Goal: Task Accomplishment & Management: Use online tool/utility

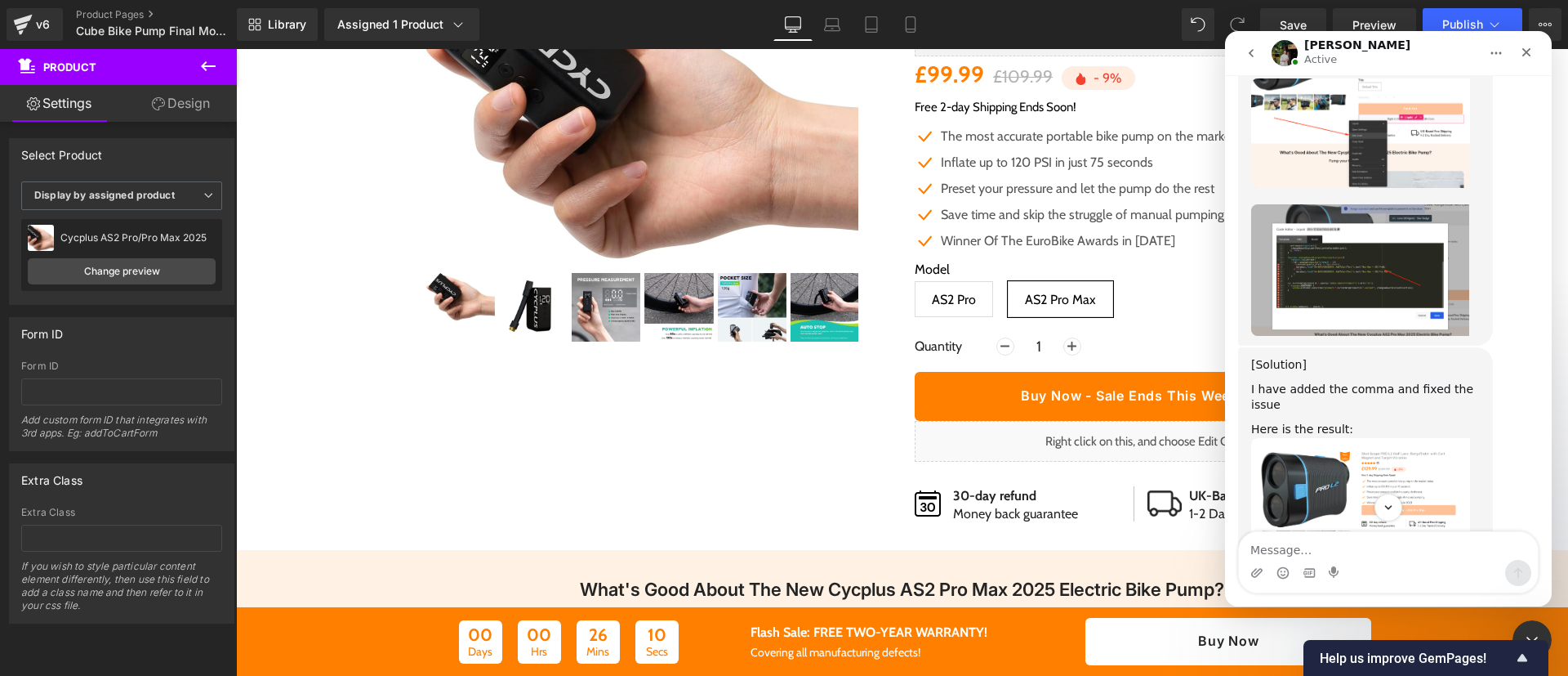
scroll to position [4297, 0]
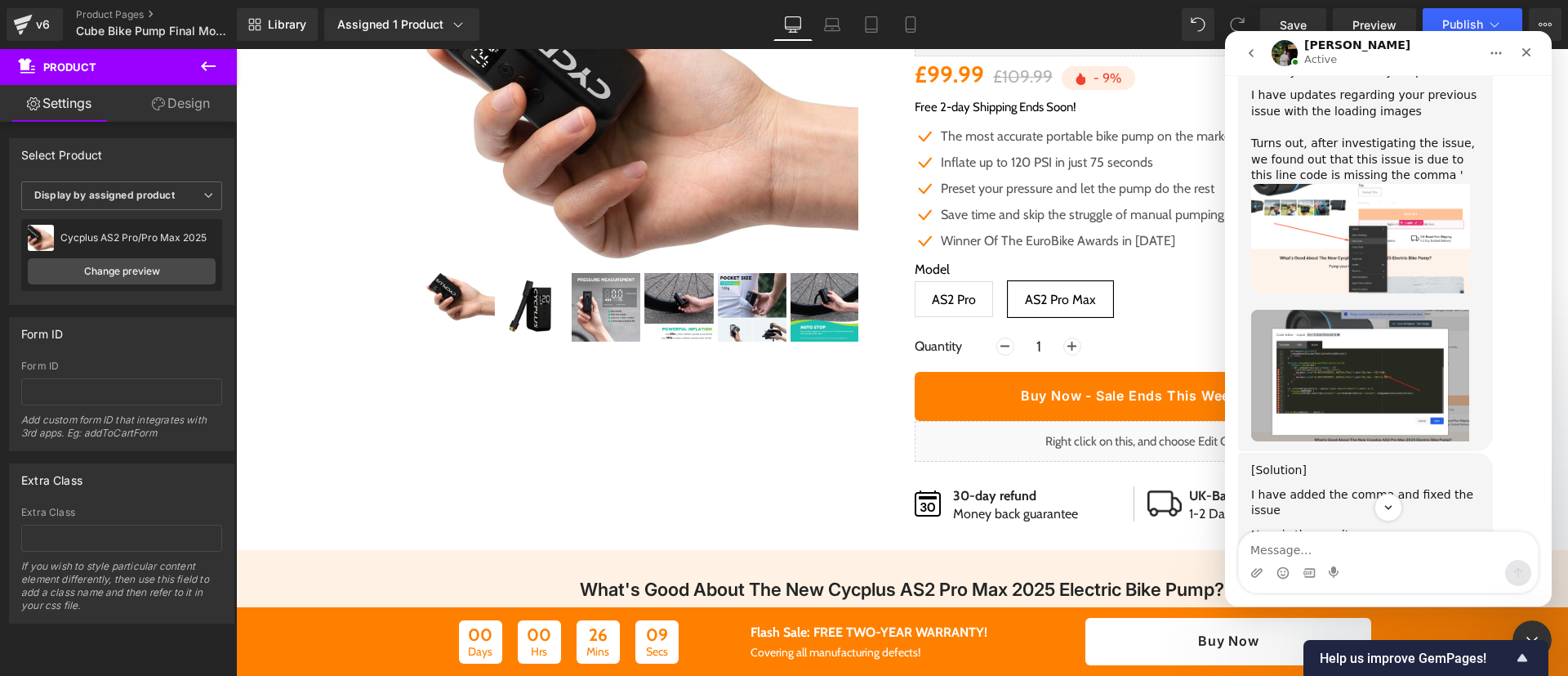
click at [1366, 309] on img "Jeremy says…" at bounding box center [1360, 375] width 219 height 132
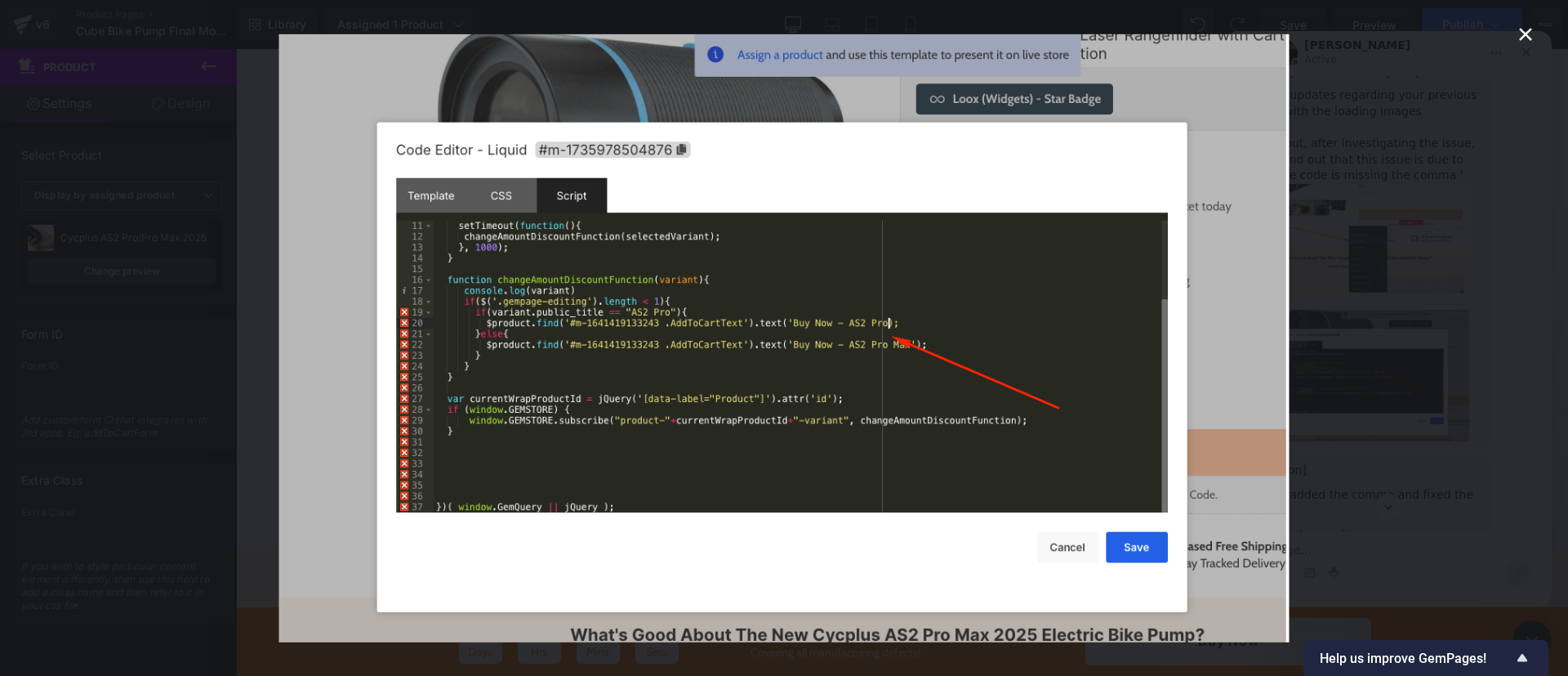
drag, startPoint x: 1393, startPoint y: 244, endPoint x: 1447, endPoint y: 259, distance: 56.0
click at [1447, 259] on div "Intercom messenger" at bounding box center [784, 338] width 1568 height 676
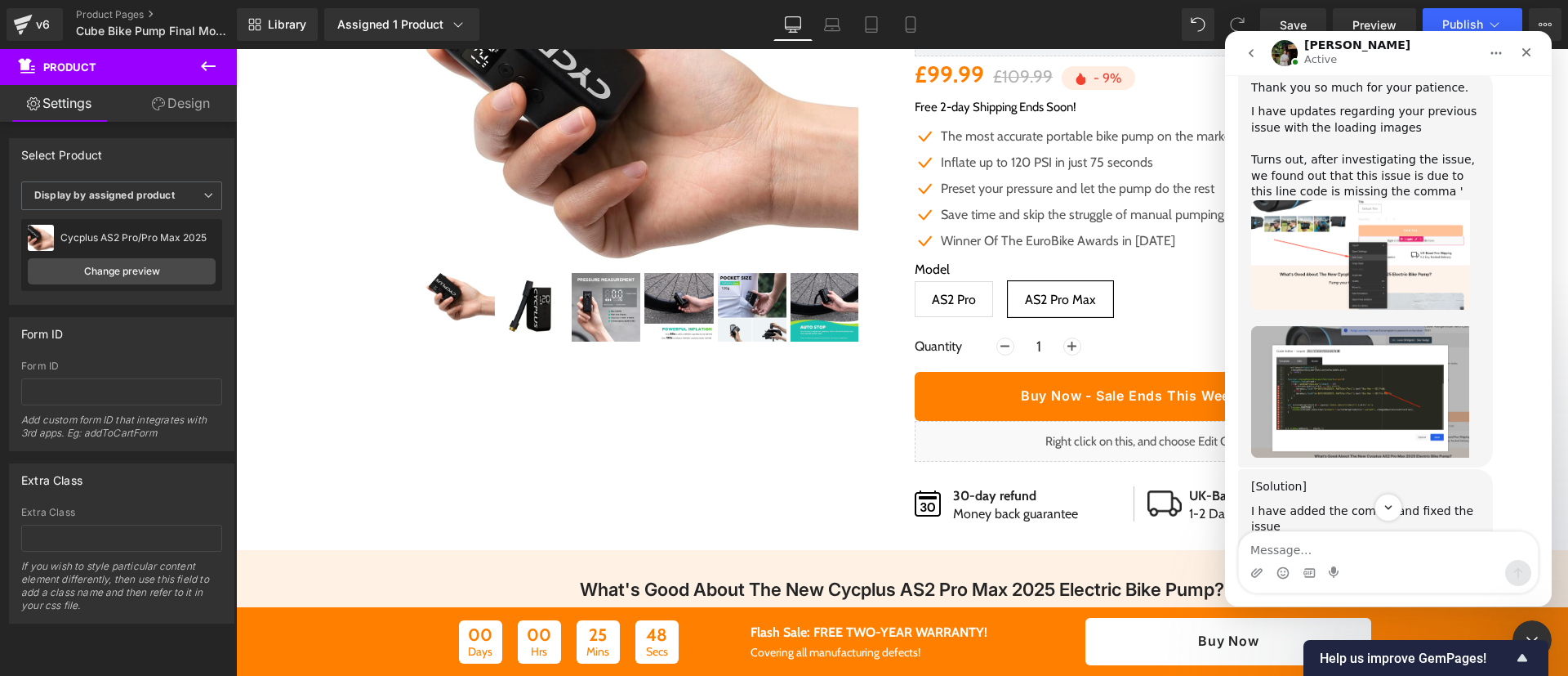
scroll to position [4280, 0]
click at [1137, 446] on div at bounding box center [784, 313] width 1568 height 626
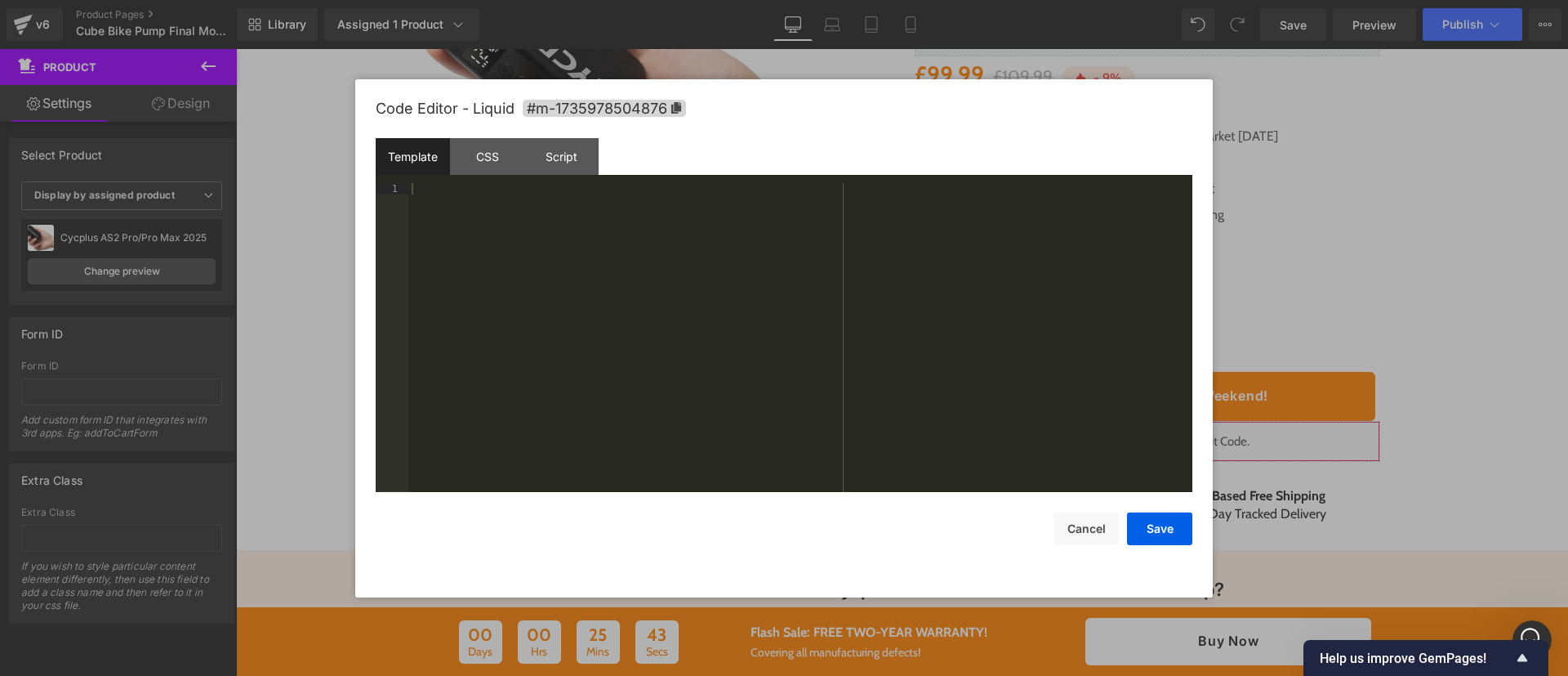
click at [1130, 0] on div "Liquid You are previewing how the will restyle your page. You can not edit Elem…" at bounding box center [784, 0] width 1568 height 0
click at [562, 146] on div "Script" at bounding box center [561, 156] width 74 height 37
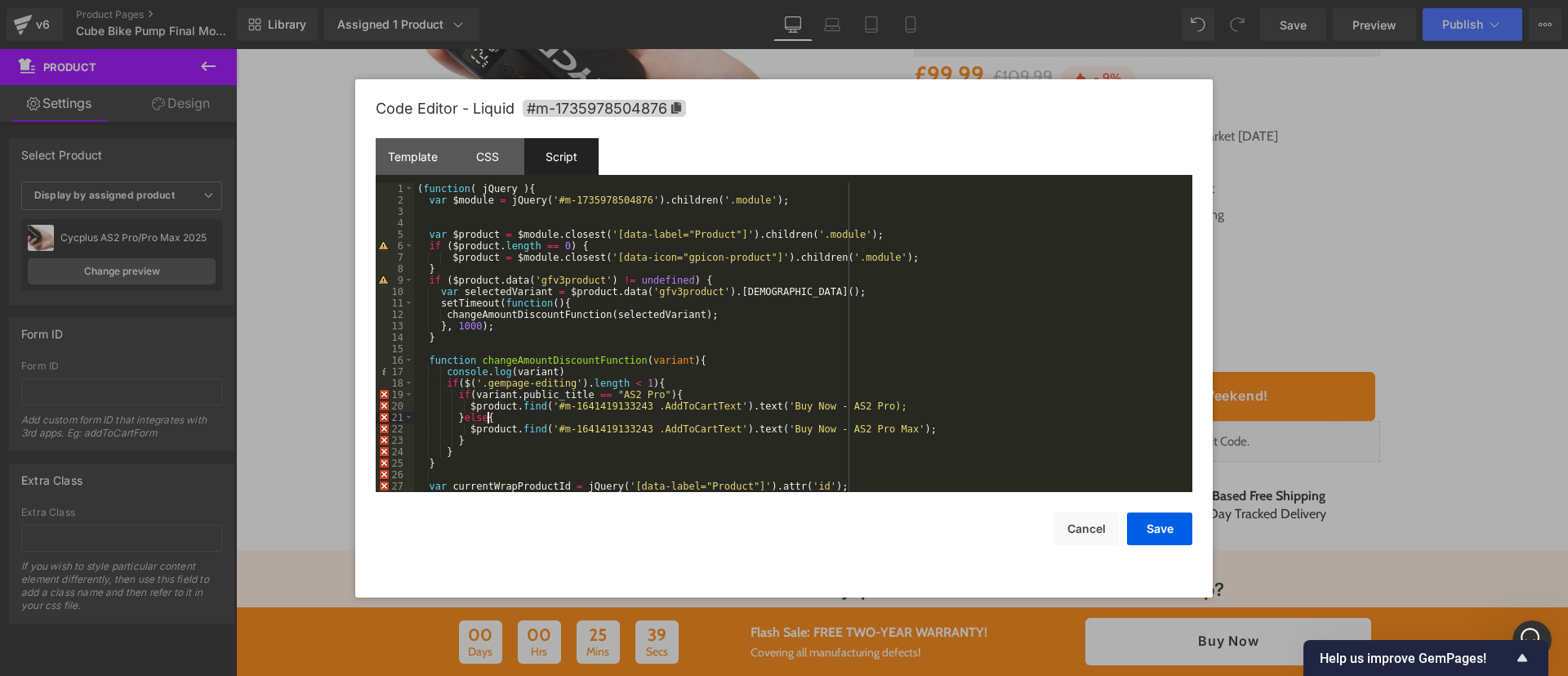
click at [851, 414] on div "( function ( jQuery ) { var $module = jQuery ( '#m-1735978504876' ) . children …" at bounding box center [800, 349] width 772 height 332
click at [1404, 664] on span "Help us improve GemPages!" at bounding box center [1416, 658] width 193 height 16
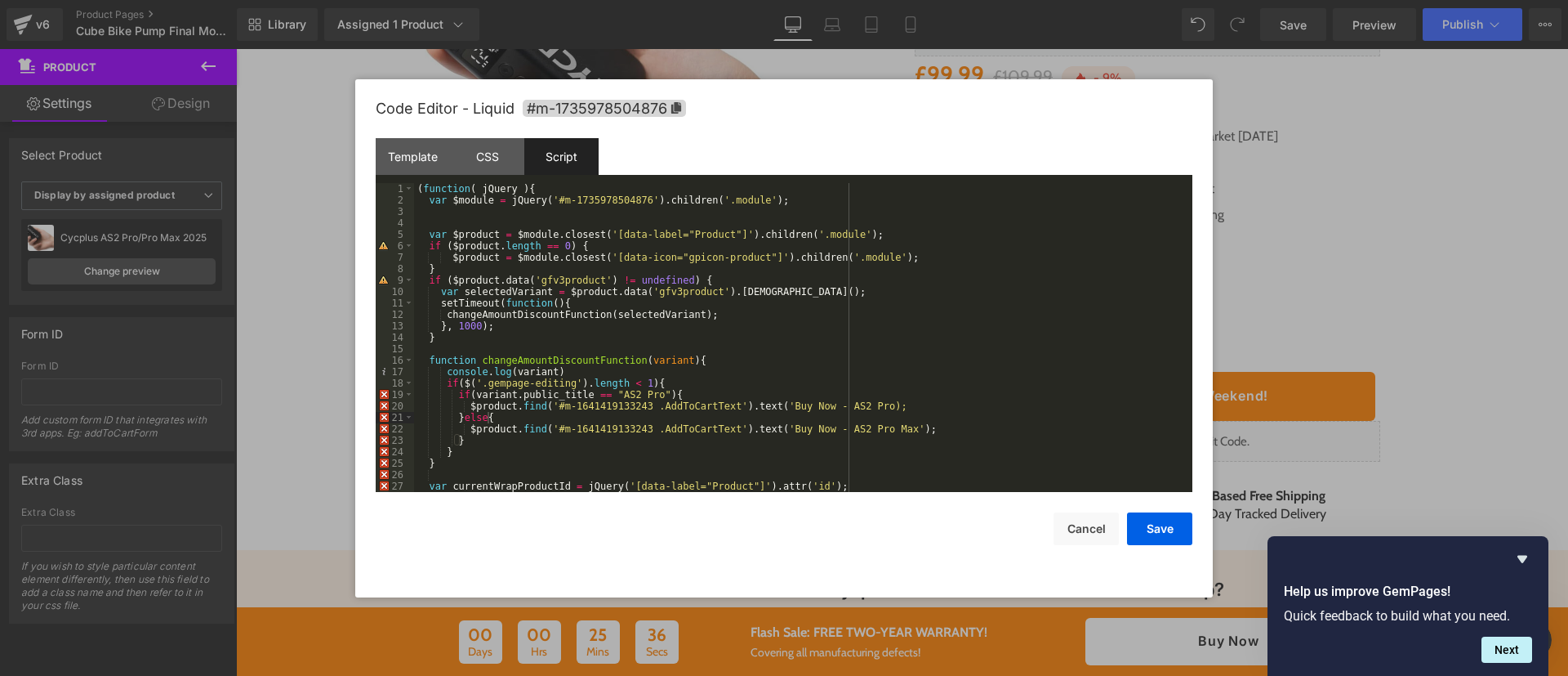
click at [1527, 549] on icon "Hide survey" at bounding box center [1522, 558] width 20 height 20
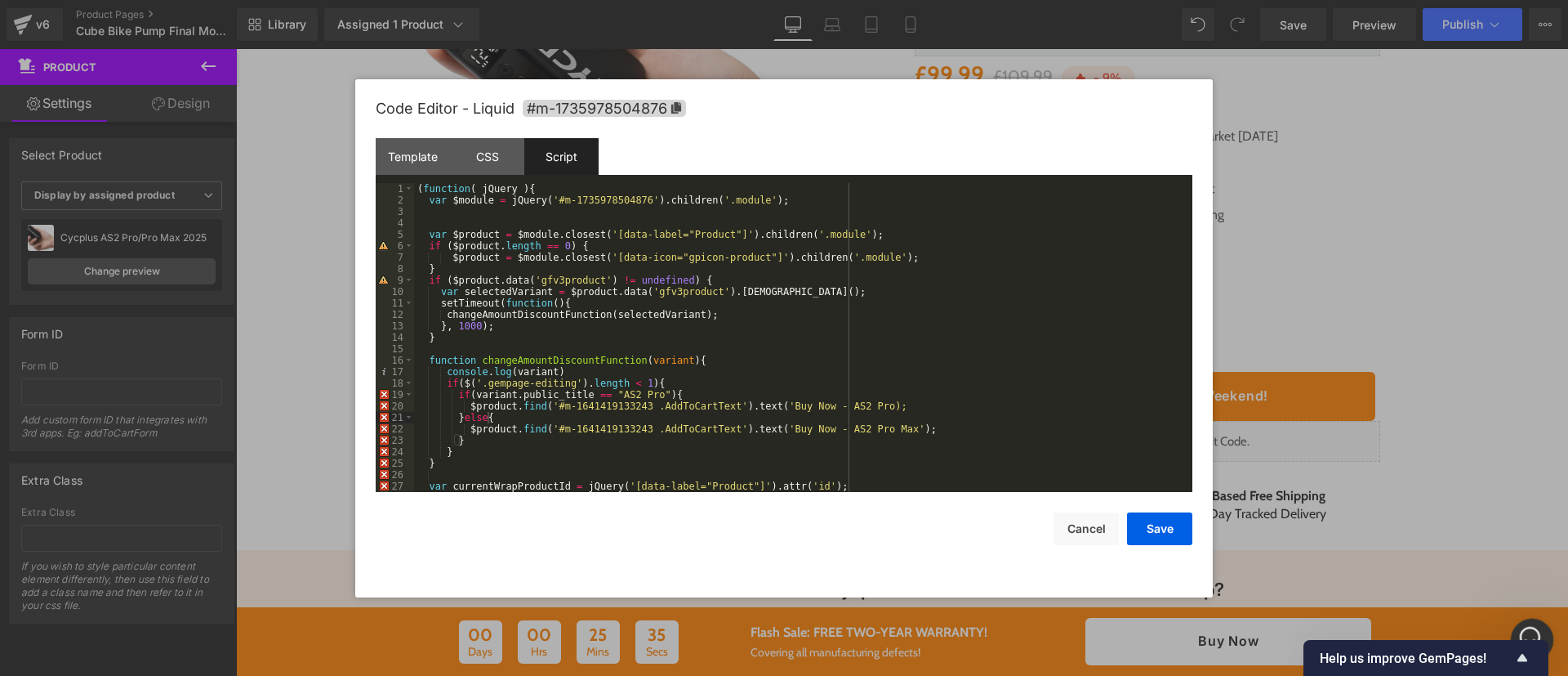
click at [1532, 618] on div "Open Intercom Messenger" at bounding box center [1529, 637] width 54 height 54
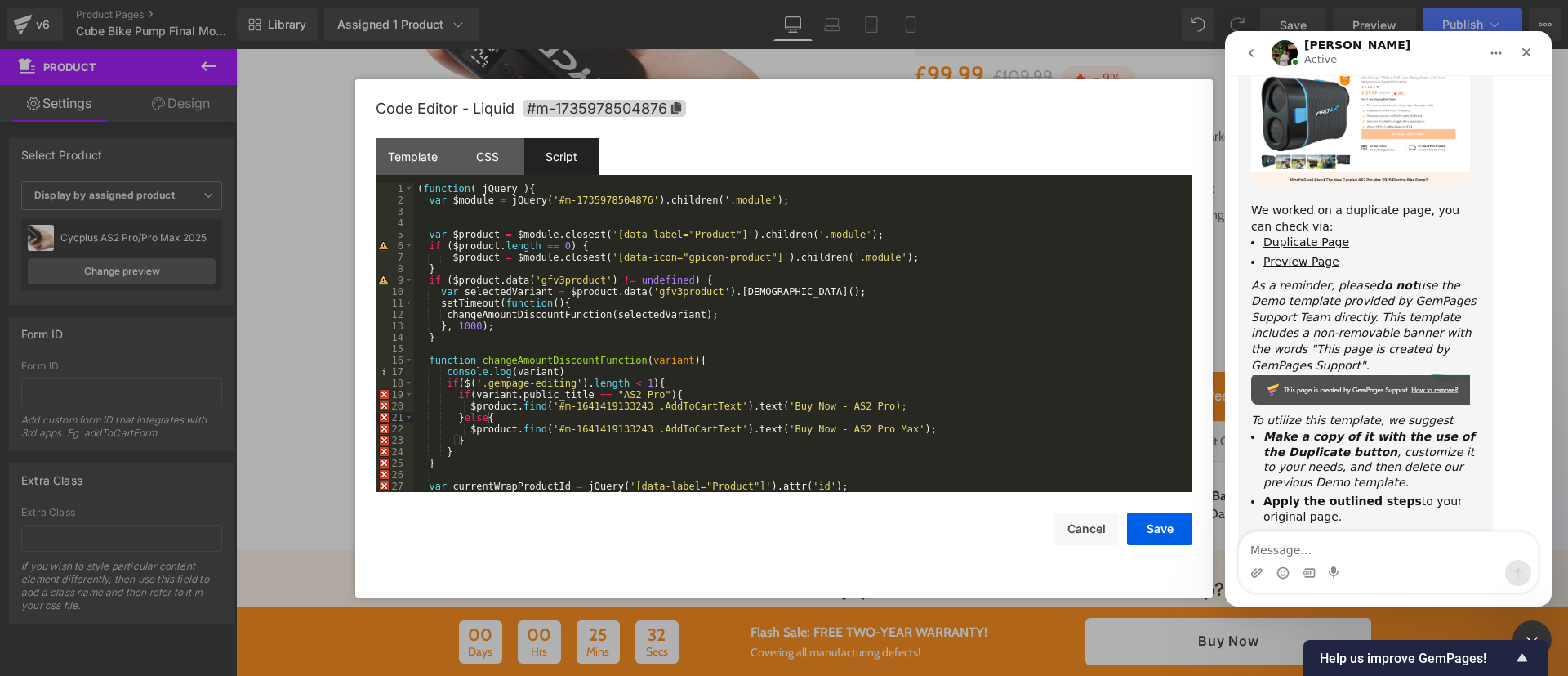
scroll to position [4246, 0]
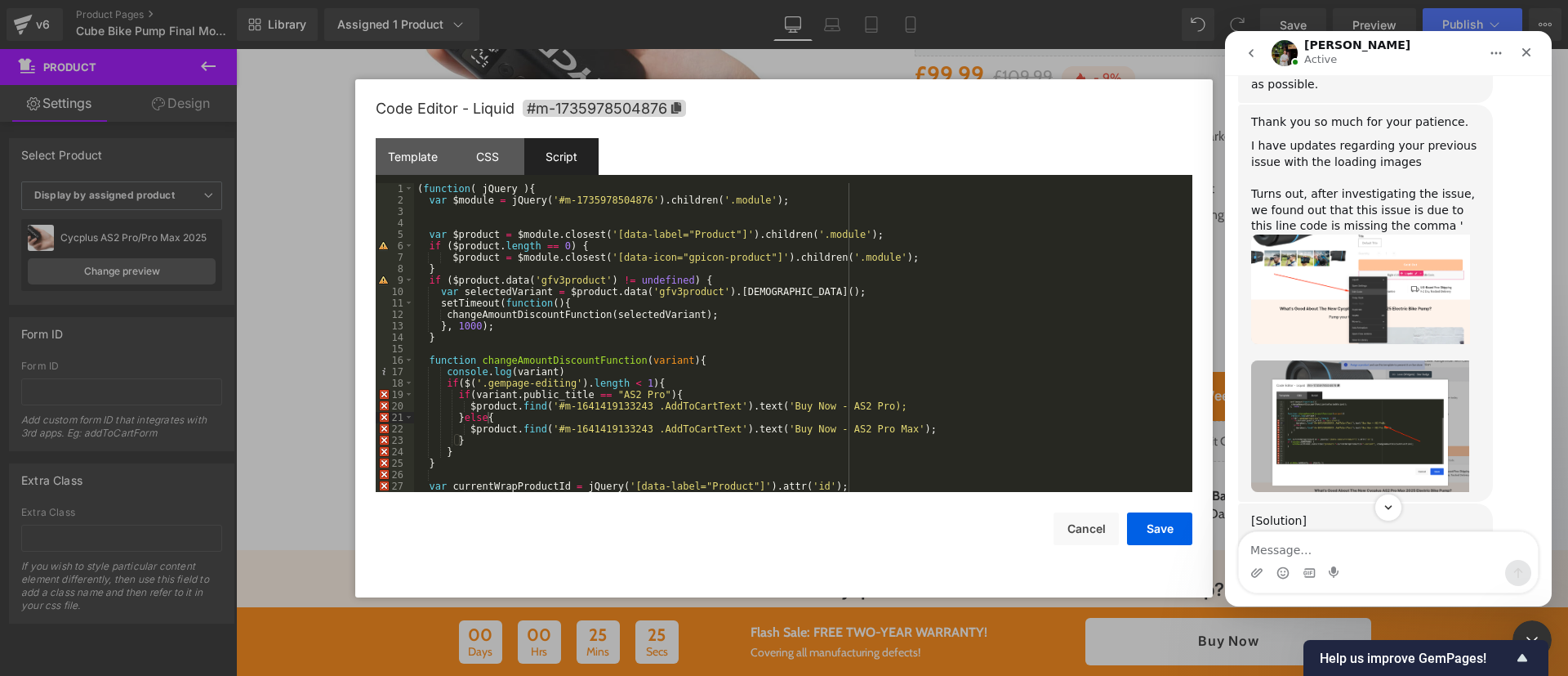
click at [1369, 360] on img "Jeremy says…" at bounding box center [1360, 426] width 219 height 132
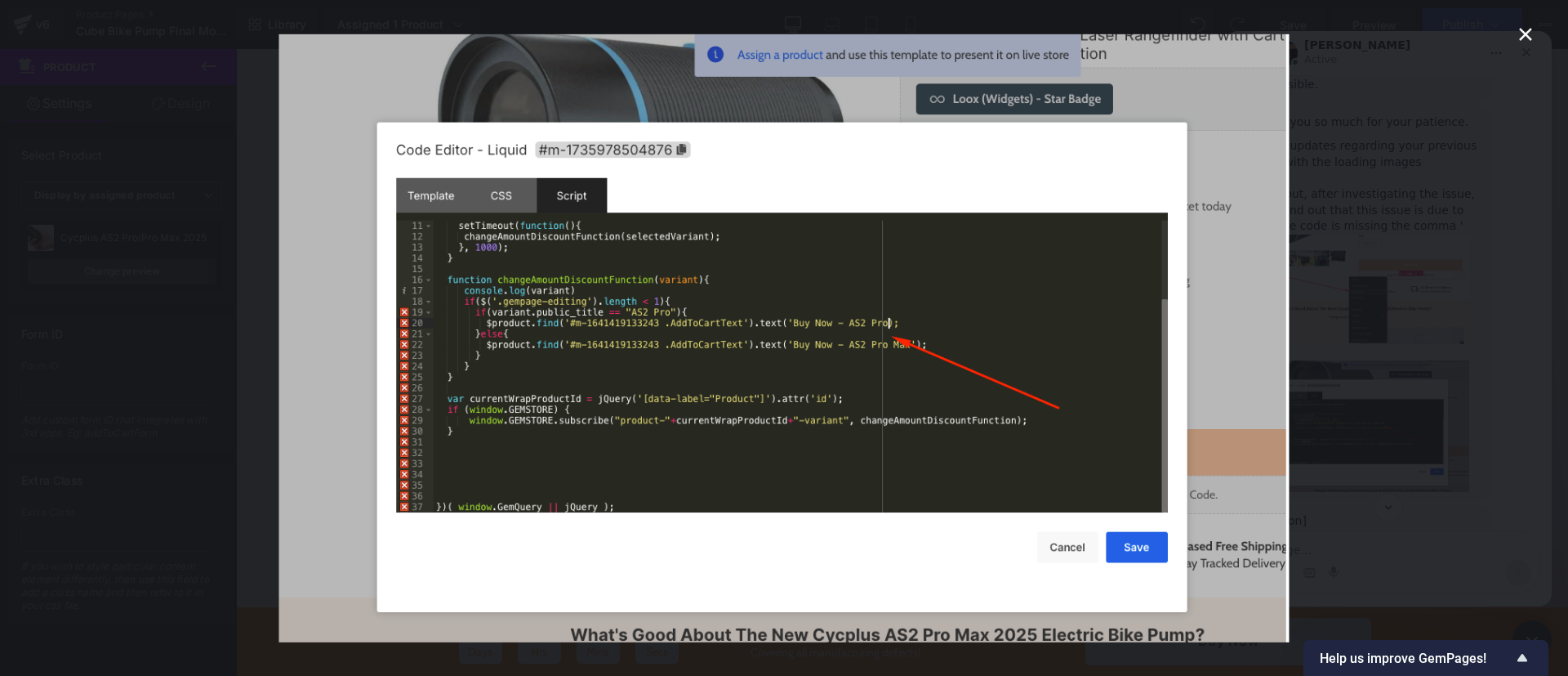
click at [1385, 308] on div "Intercom messenger" at bounding box center [784, 338] width 1568 height 676
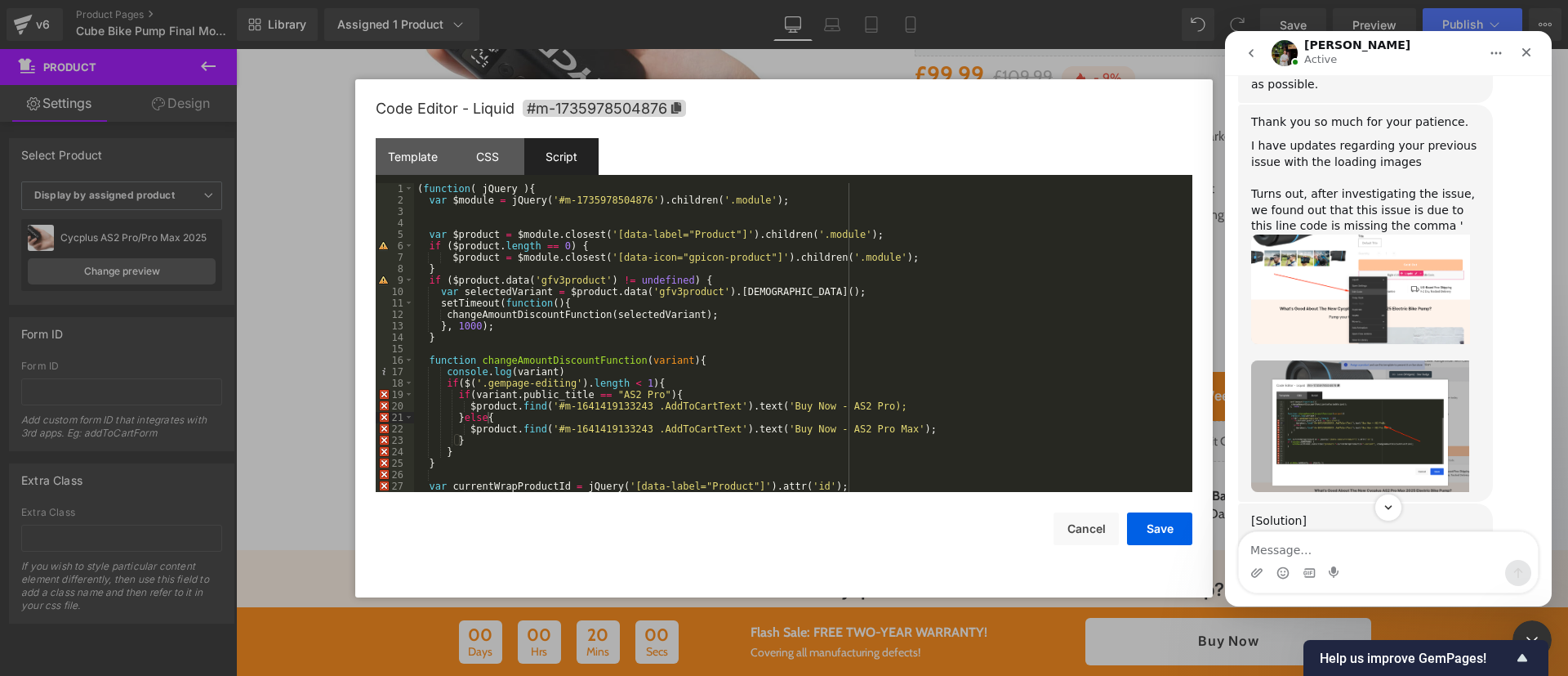
click at [109, 11] on div at bounding box center [784, 313] width 1568 height 626
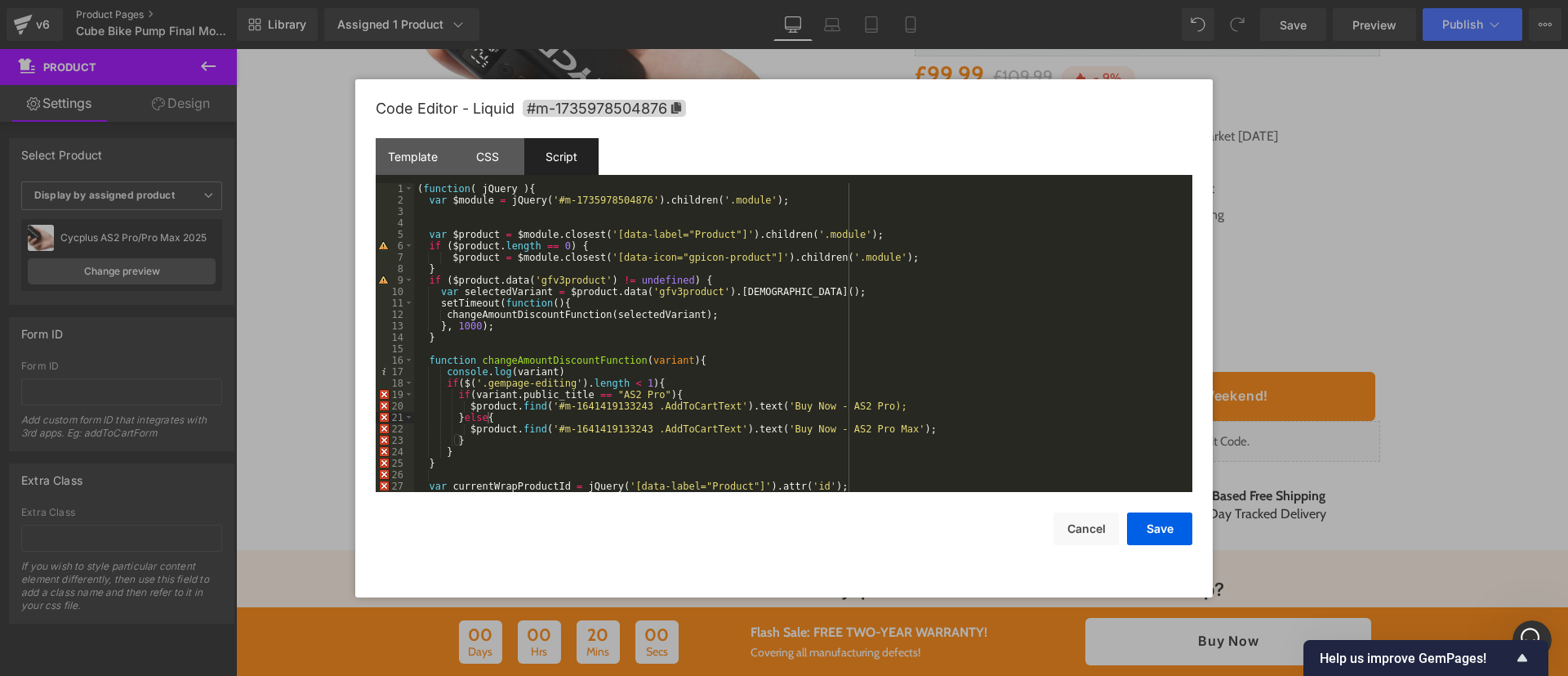
click at [109, 11] on div at bounding box center [784, 338] width 1568 height 676
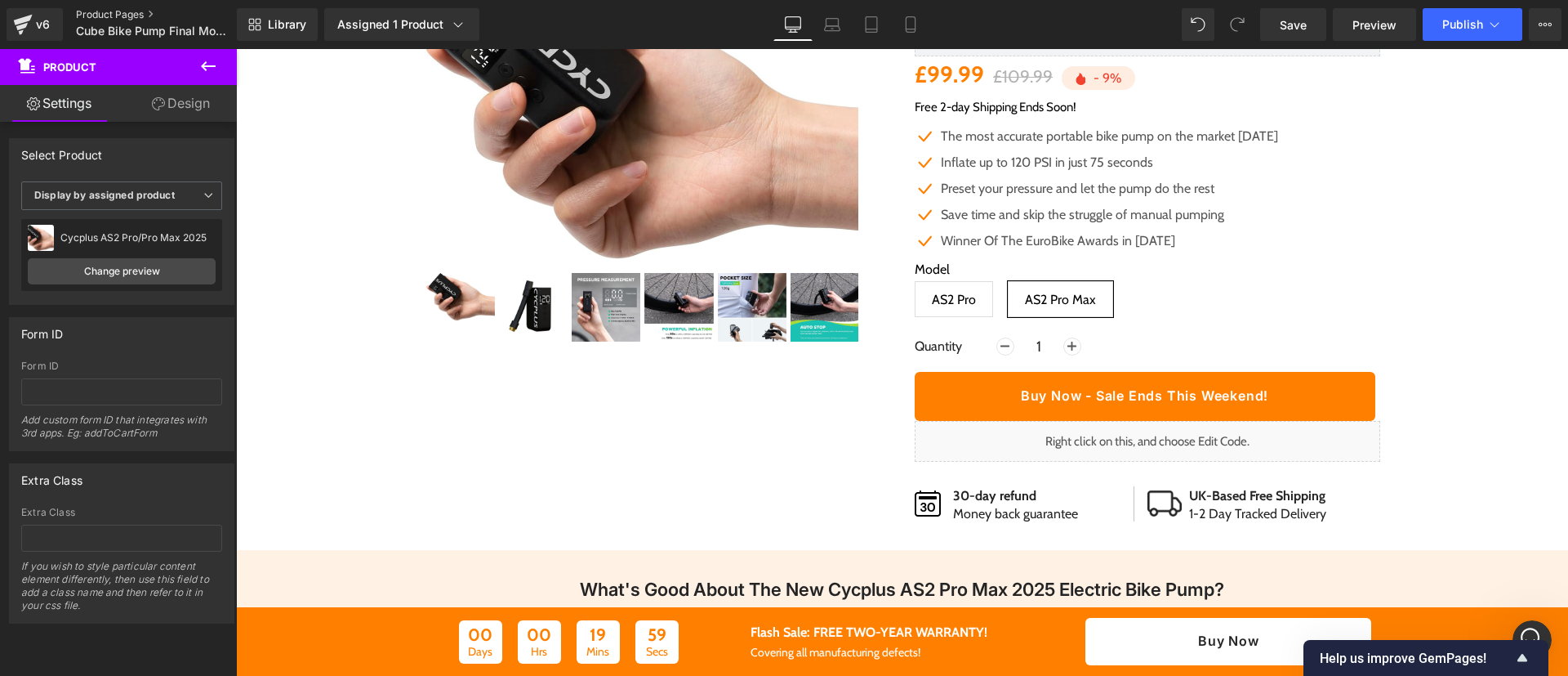
click at [109, 11] on link "Product Pages" at bounding box center [170, 15] width 188 height 13
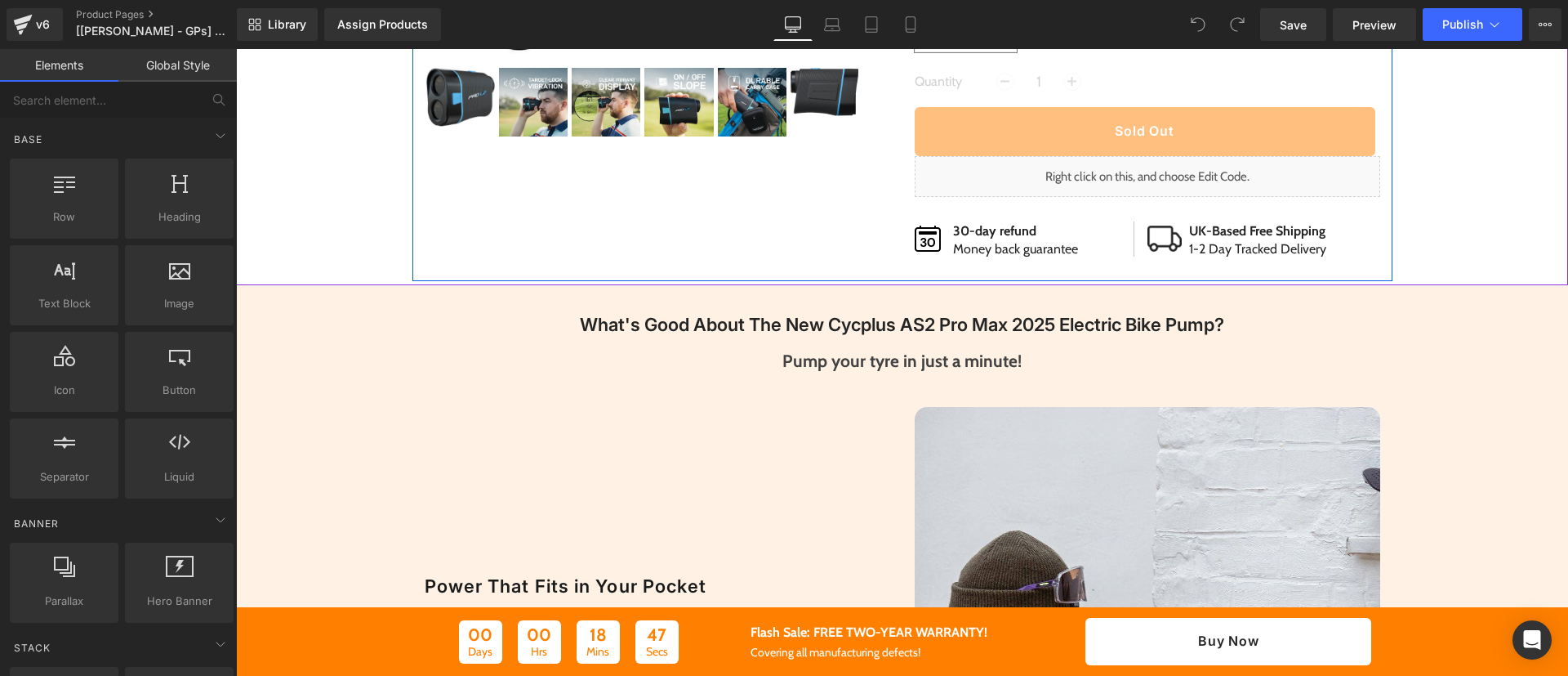
scroll to position [497, 0]
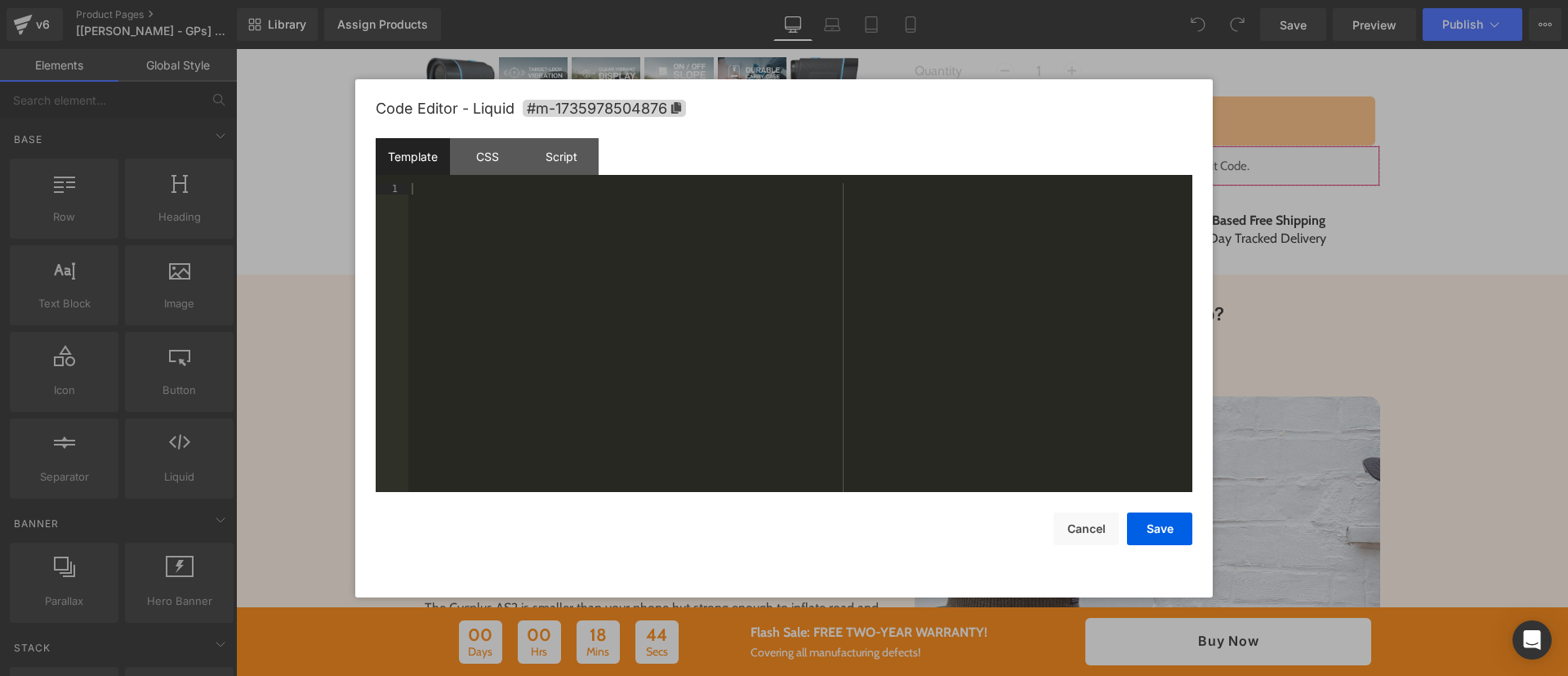
click at [1115, 0] on div "You are previewing how the will restyle your page. You can not edit Elements in…" at bounding box center [784, 0] width 1568 height 0
click at [550, 140] on div "Script" at bounding box center [561, 156] width 74 height 37
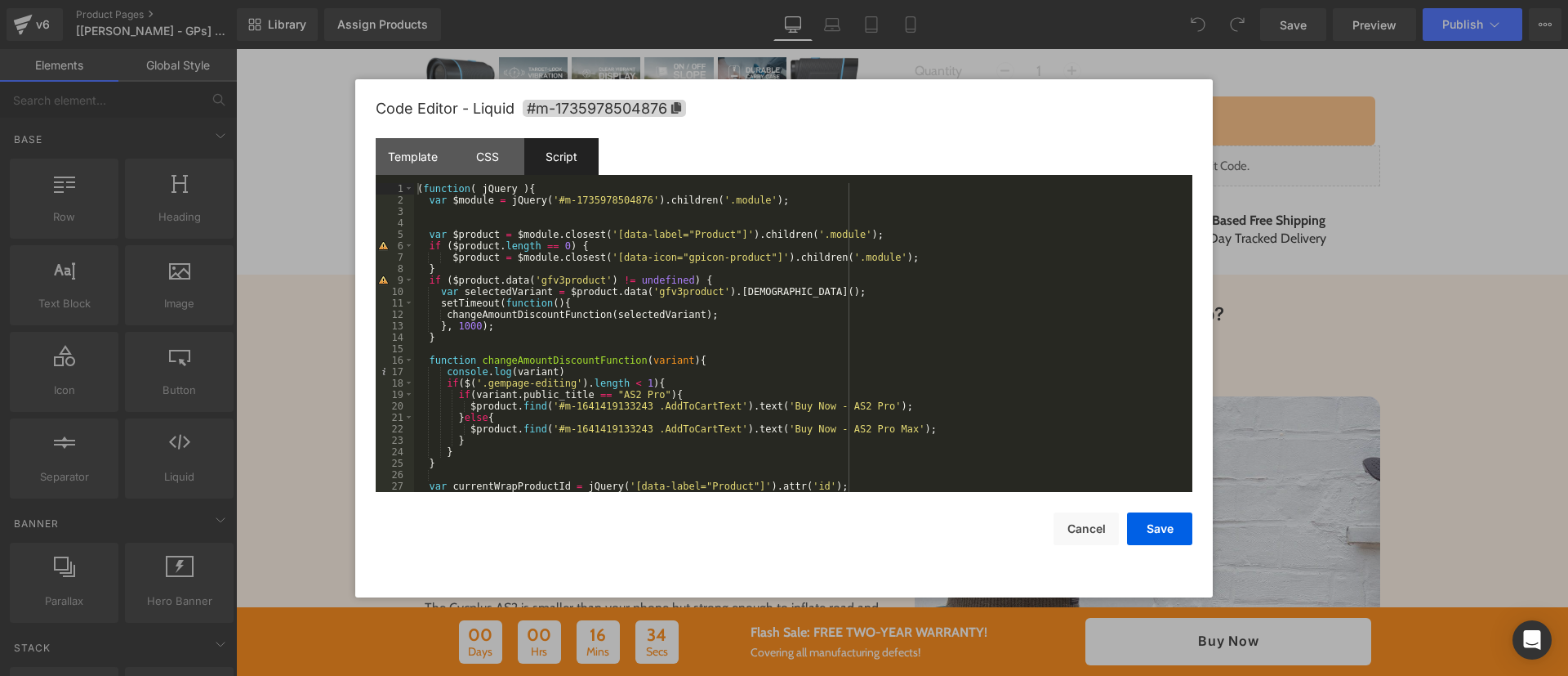
click at [744, 332] on div "( function ( jQuery ) { var $module = jQuery ( '#m-1735978504876' ) . children …" at bounding box center [800, 349] width 772 height 332
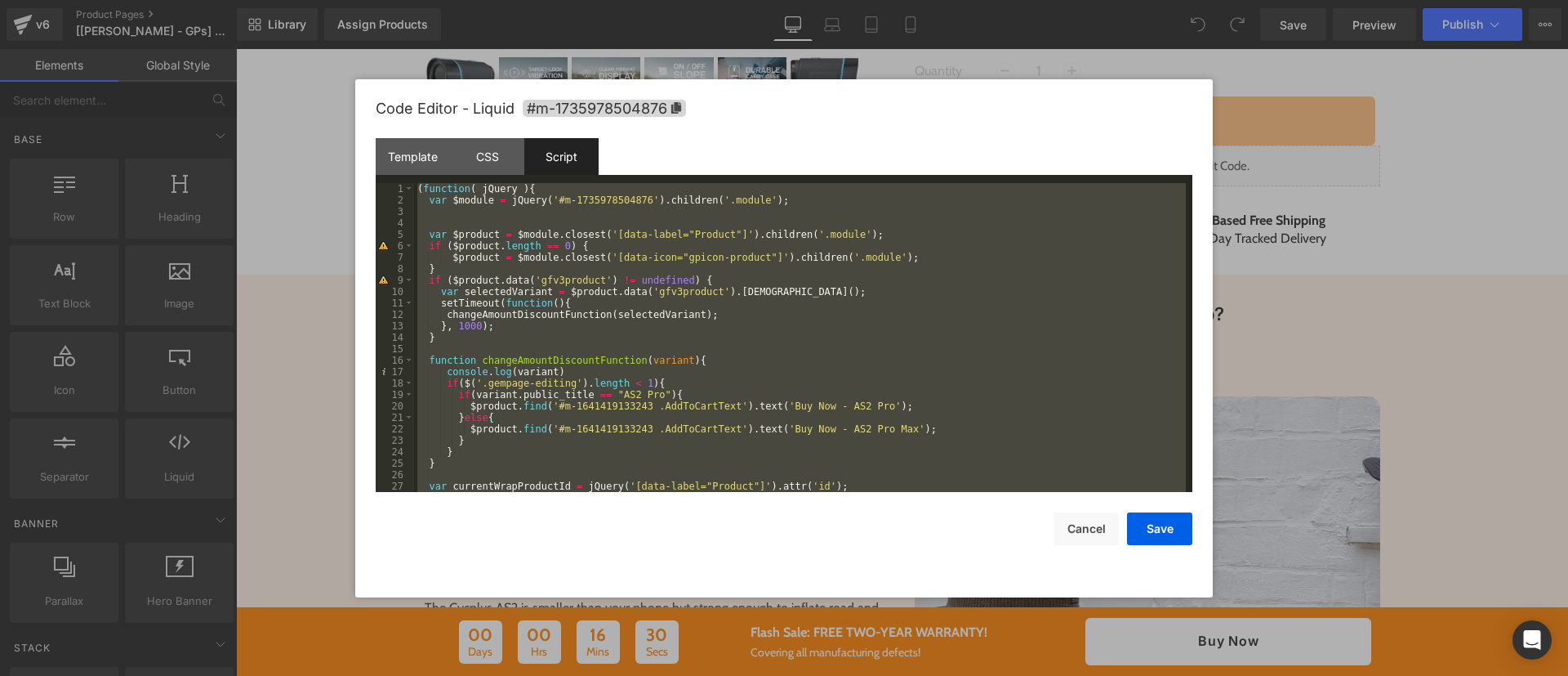
click at [125, 15] on div at bounding box center [784, 338] width 1568 height 676
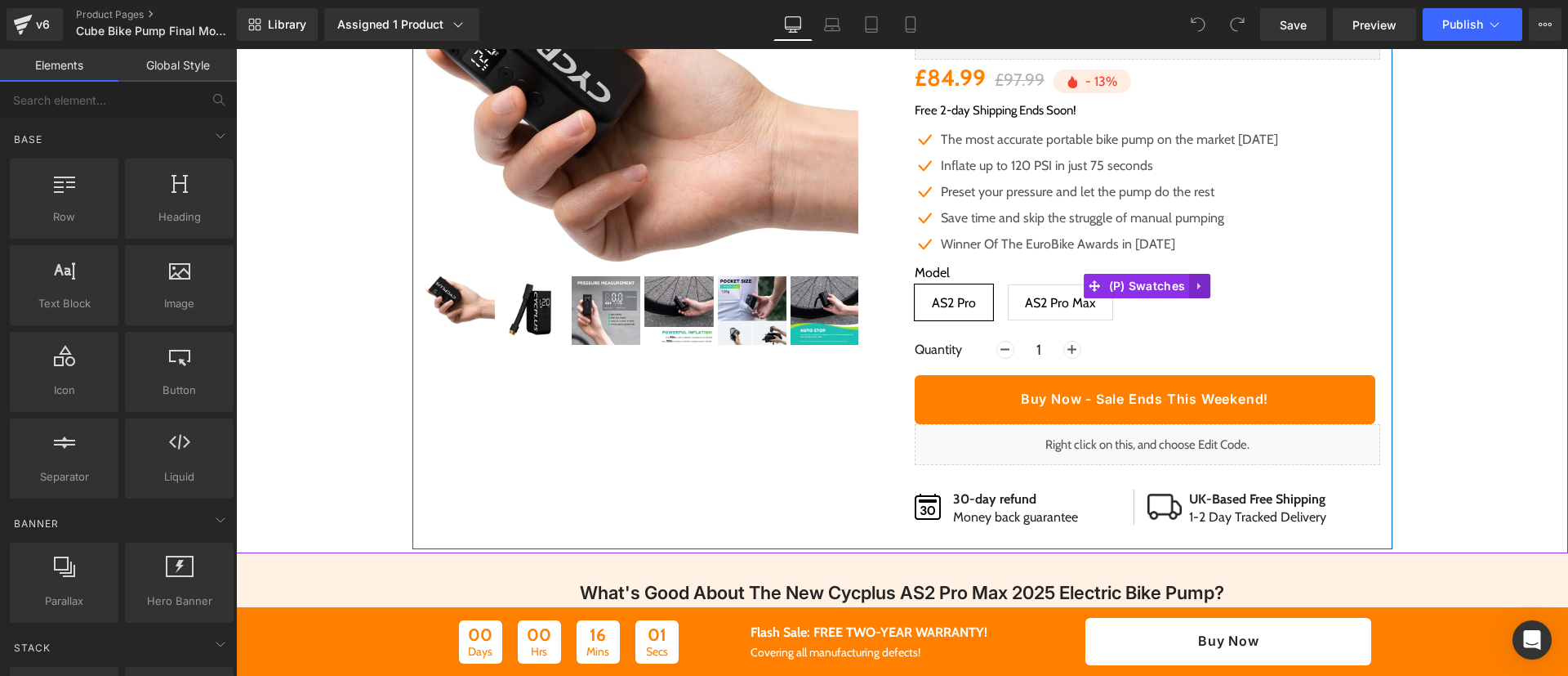
scroll to position [211, 0]
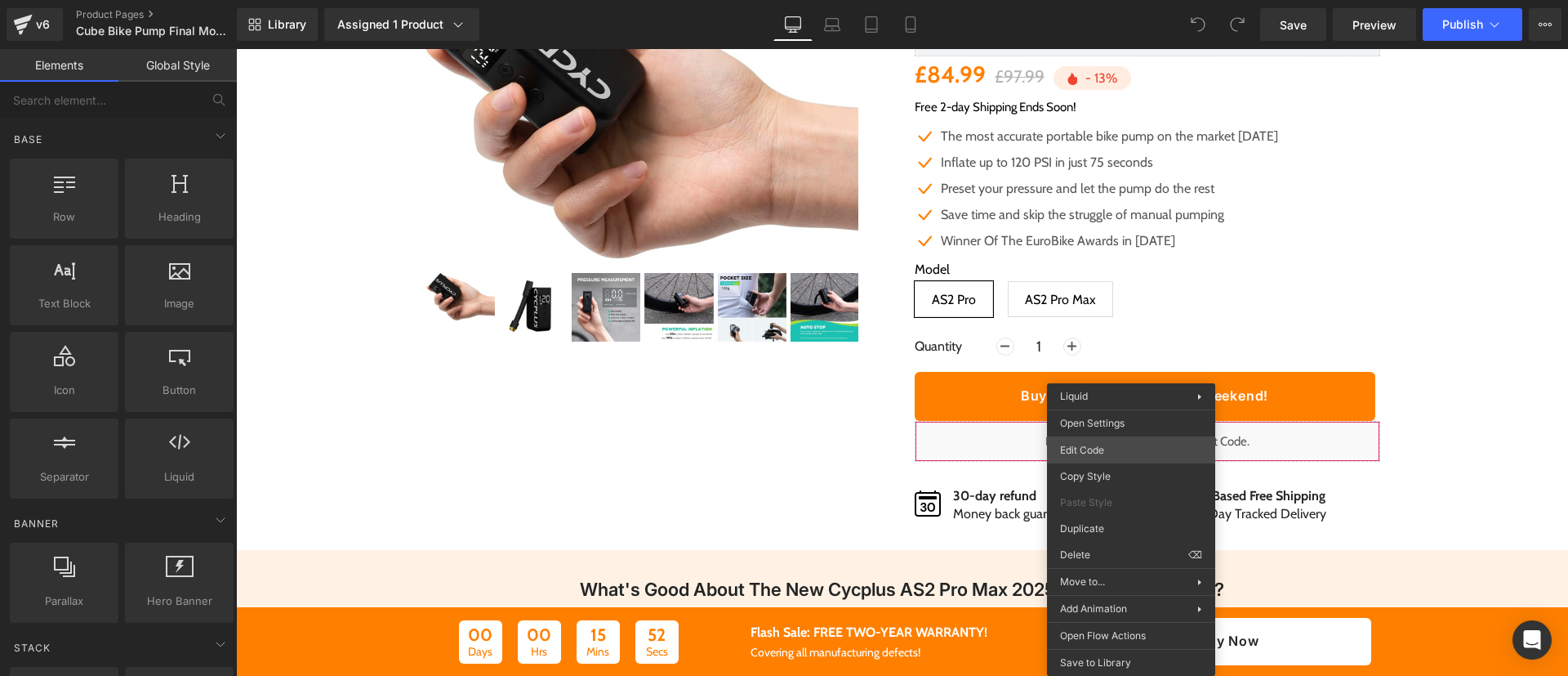
click at [1143, 0] on div "You are previewing how the will restyle your page. You can not edit Elements in…" at bounding box center [784, 0] width 1568 height 0
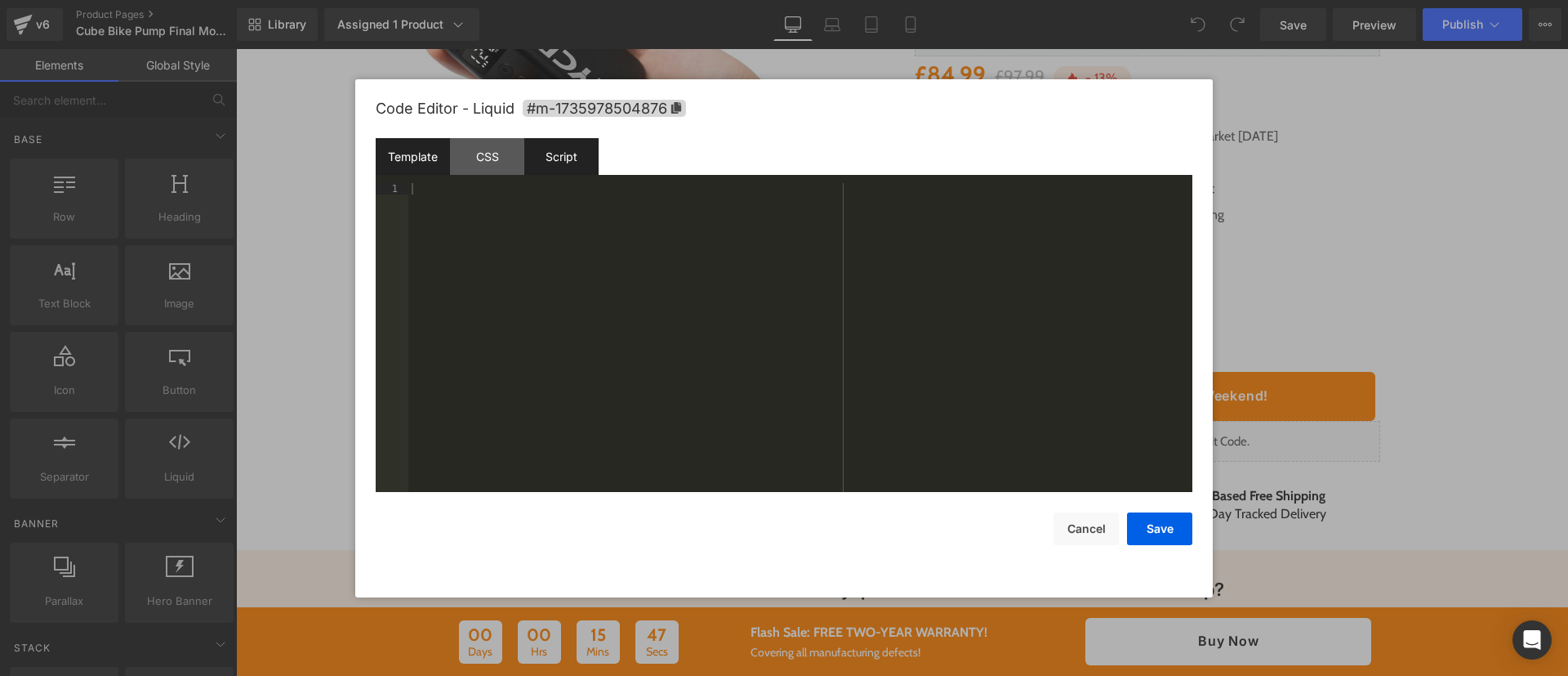
click at [588, 168] on div "Script" at bounding box center [561, 156] width 74 height 37
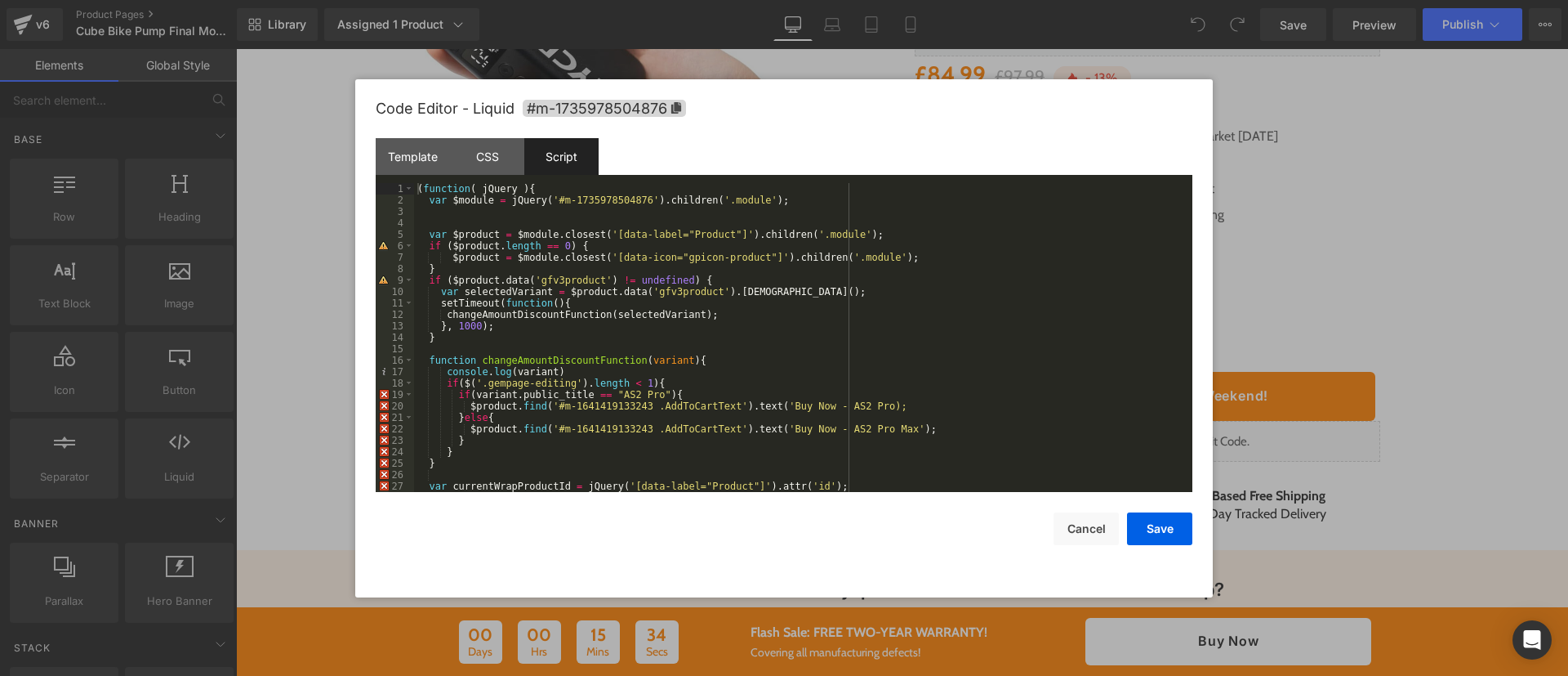
click at [675, 369] on div "( function ( jQuery ) { var $module = jQuery ( '#m-1735978504876' ) . children …" at bounding box center [800, 349] width 772 height 332
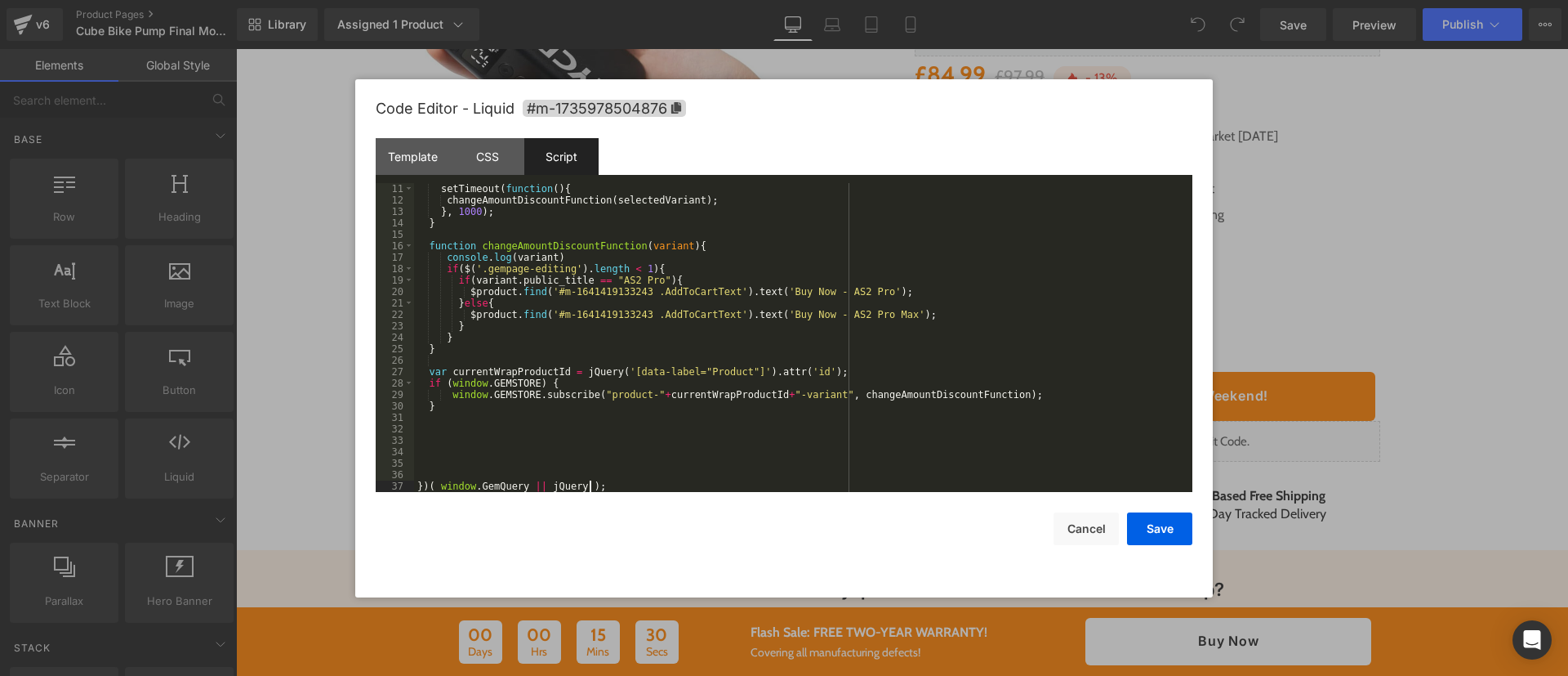
scroll to position [115, 0]
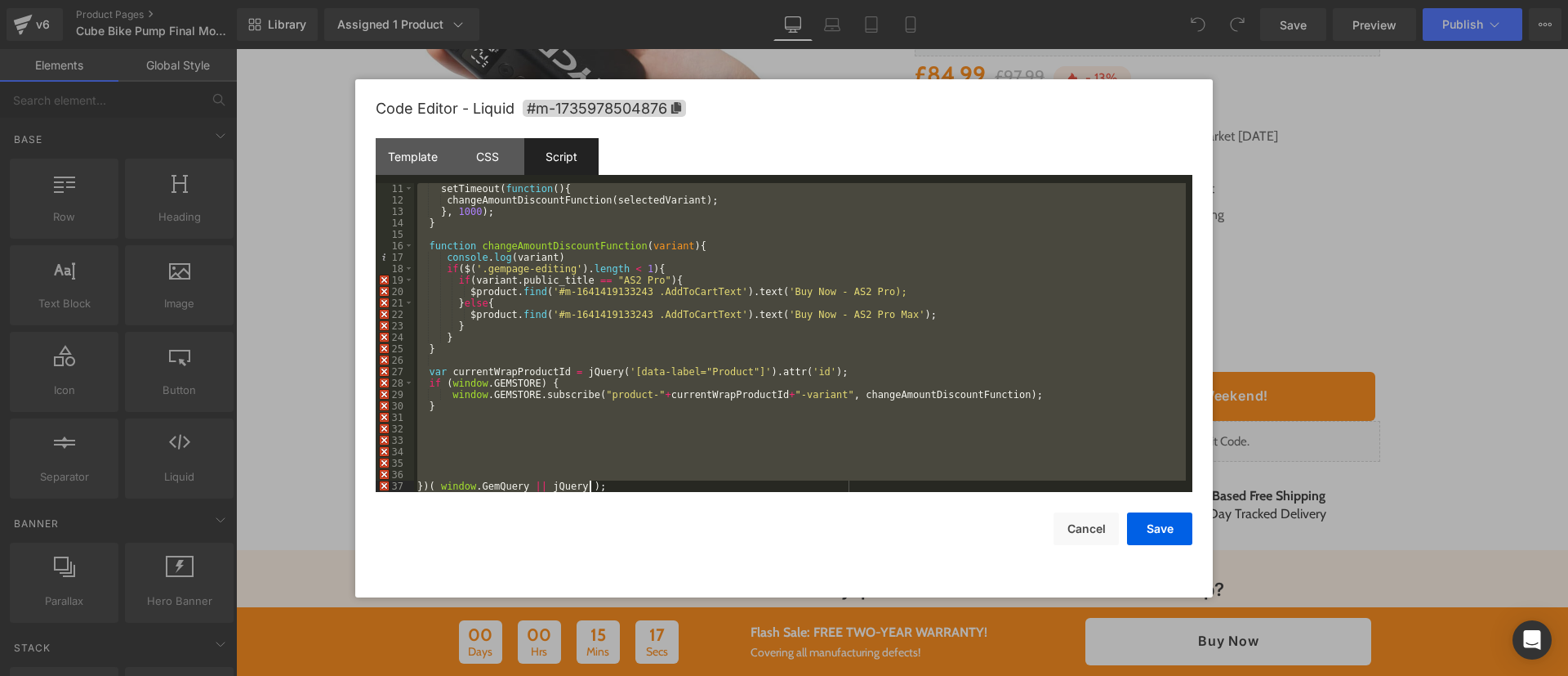
click at [853, 292] on div "setTimeout ( function ( ) { changeAmountDiscountFunction ( selectedVariant ) ; …" at bounding box center [800, 338] width 772 height 308
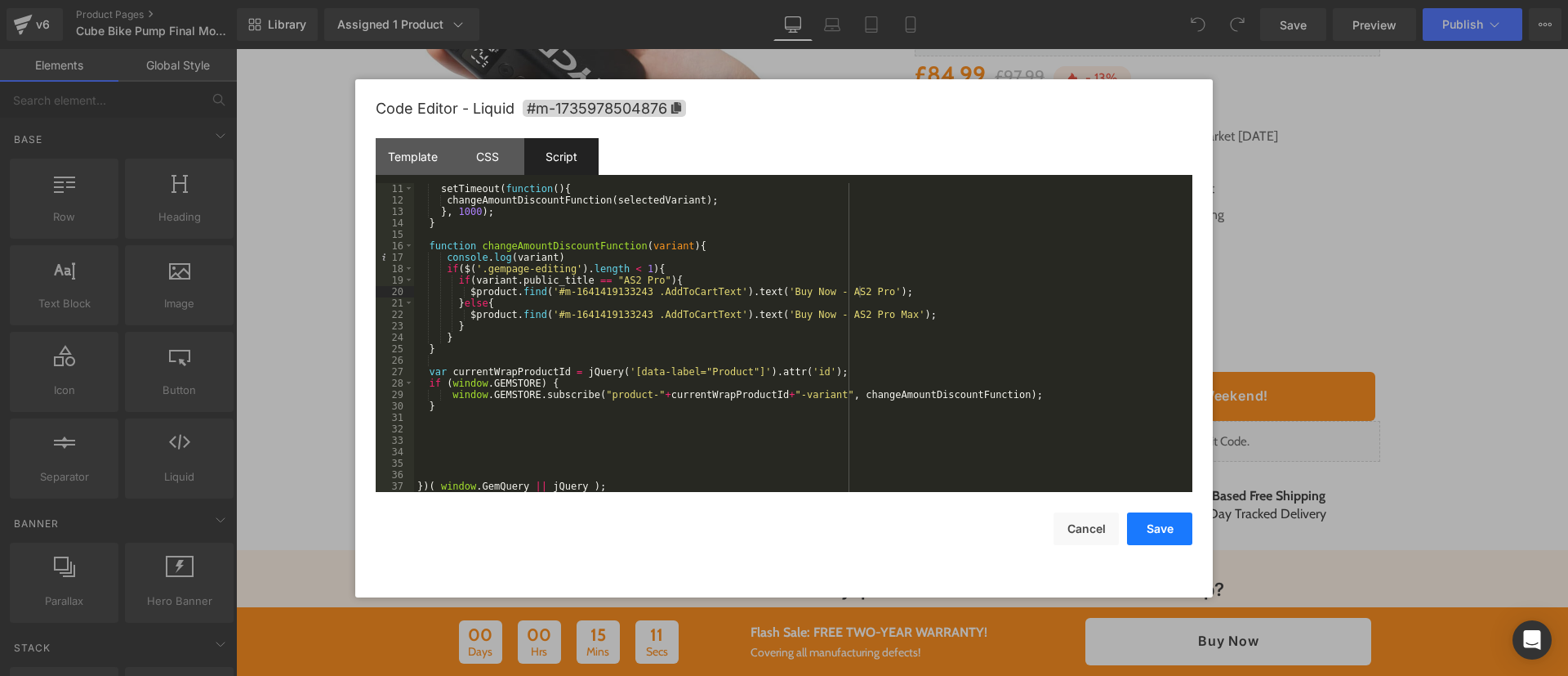
click at [1145, 520] on button "Save" at bounding box center [1160, 528] width 66 height 33
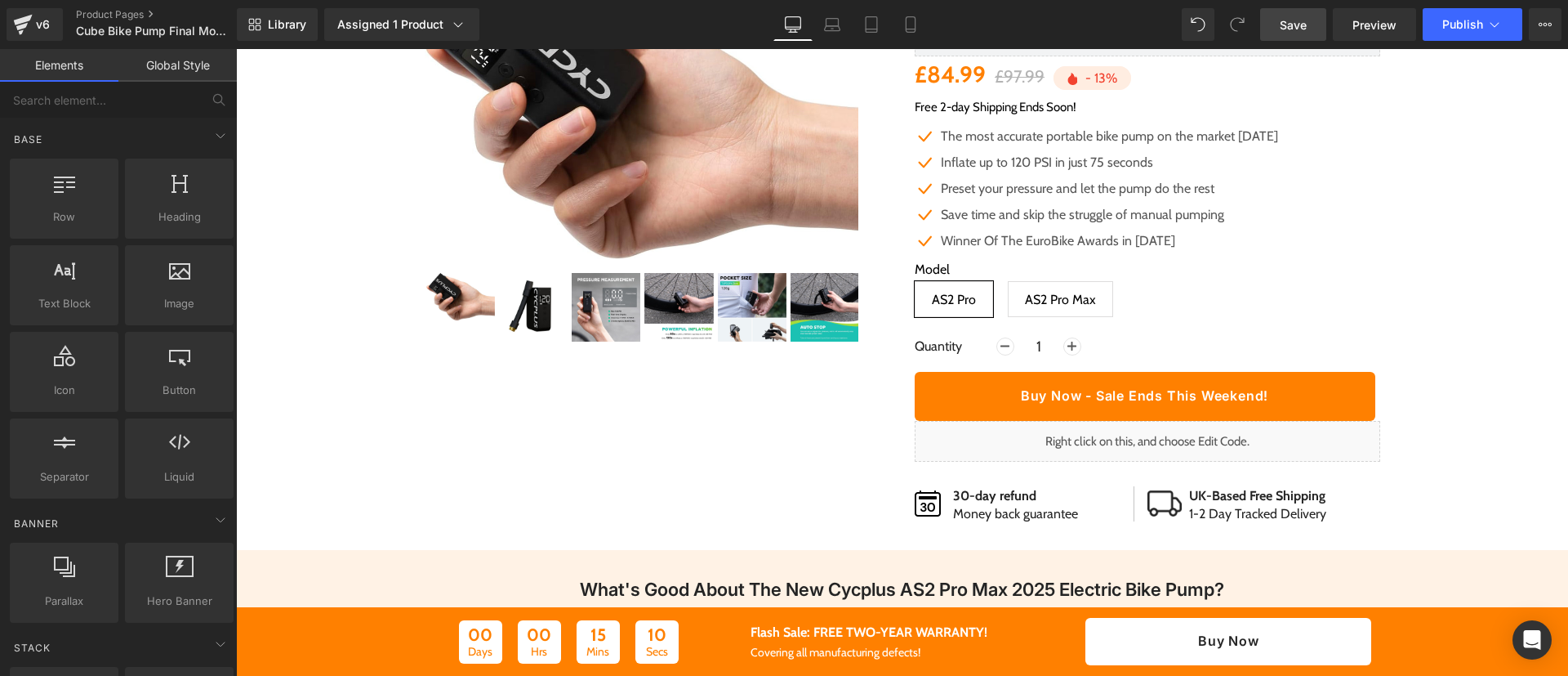
click at [1310, 22] on link "Save" at bounding box center [1294, 24] width 66 height 33
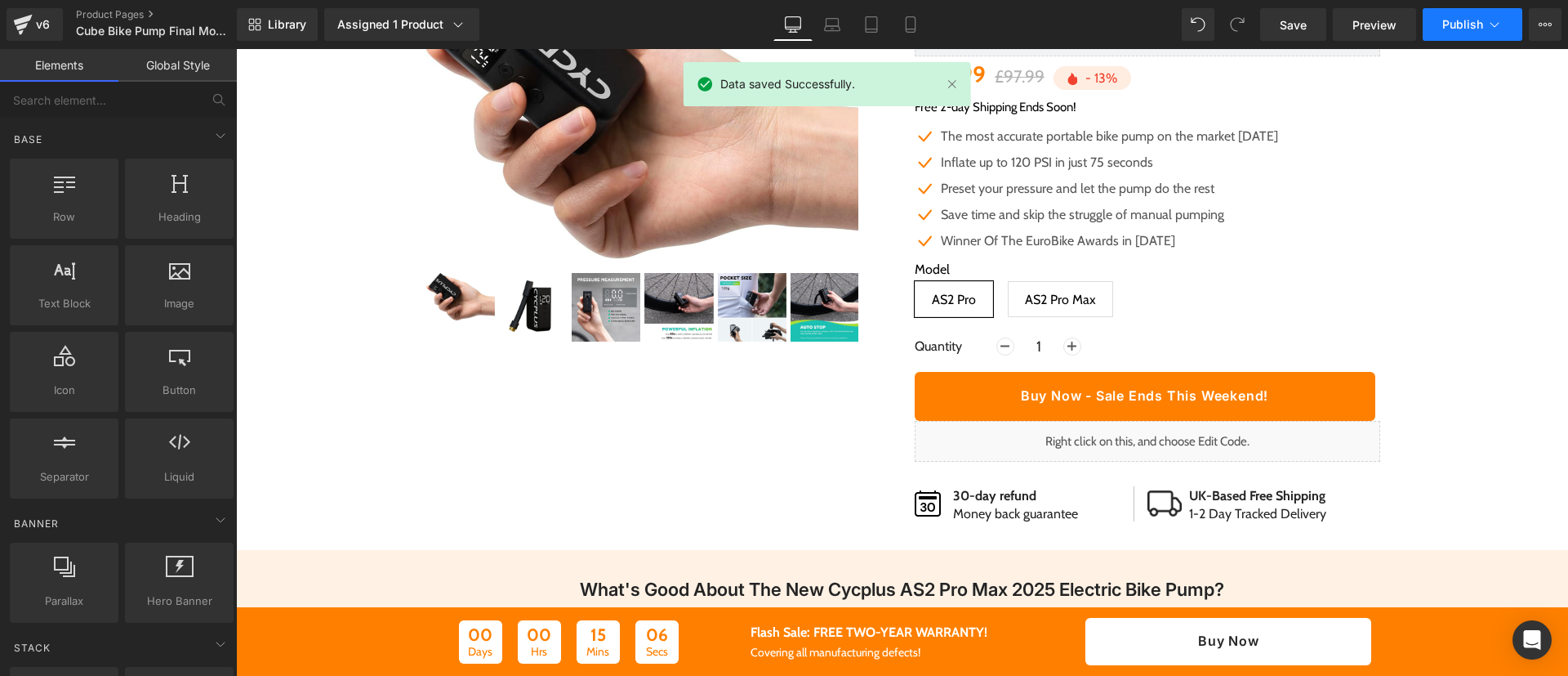
click at [1447, 24] on span "Publish" at bounding box center [1462, 24] width 40 height 13
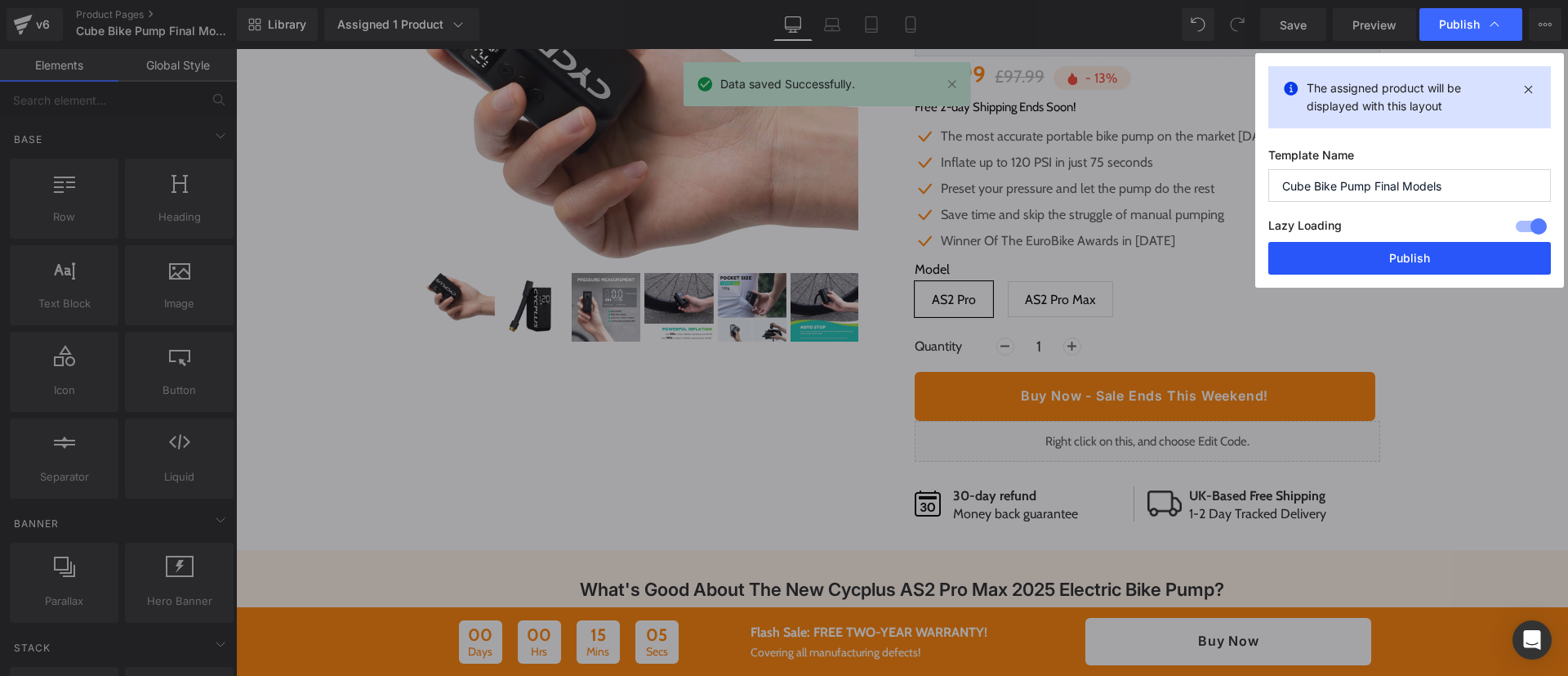
click at [1419, 254] on button "Publish" at bounding box center [1409, 258] width 283 height 33
